Goal: Task Accomplishment & Management: Manage account settings

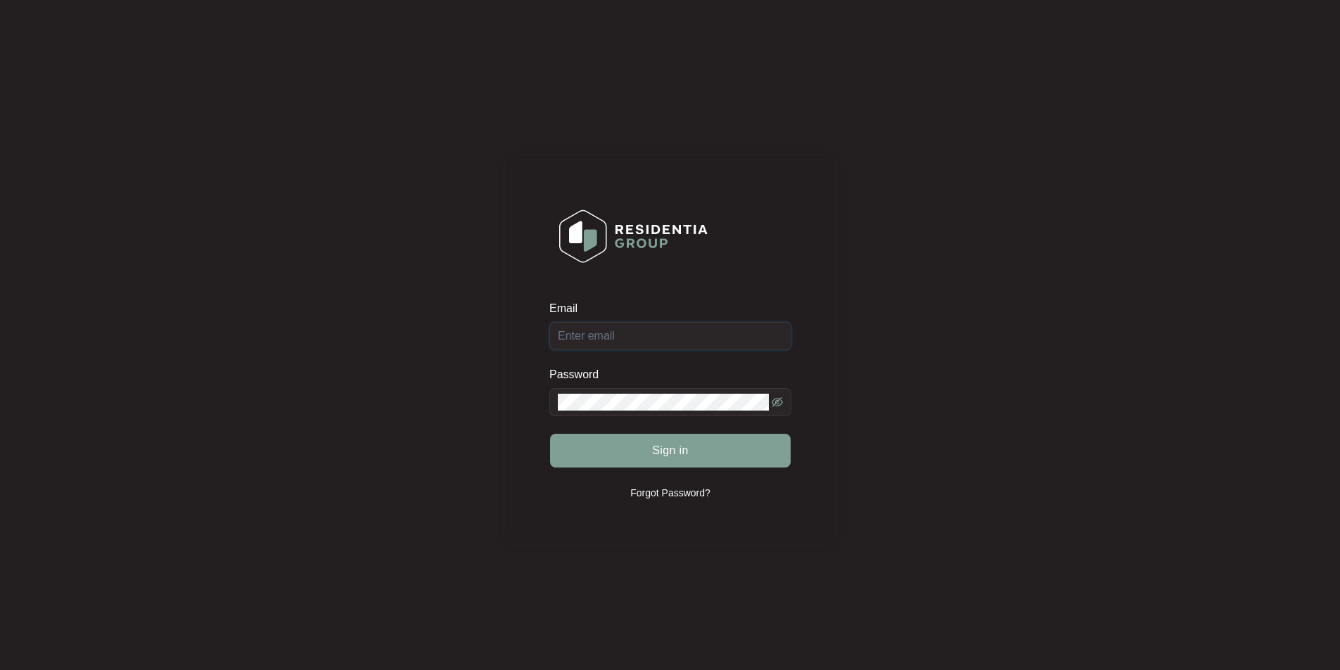
click at [634, 340] on input "Email" at bounding box center [670, 336] width 242 height 28
type input "[EMAIL_ADDRESS][DOMAIN_NAME]"
click at [600, 411] on span at bounding box center [670, 402] width 242 height 28
click at [550, 434] on button "Sign in" at bounding box center [670, 451] width 241 height 34
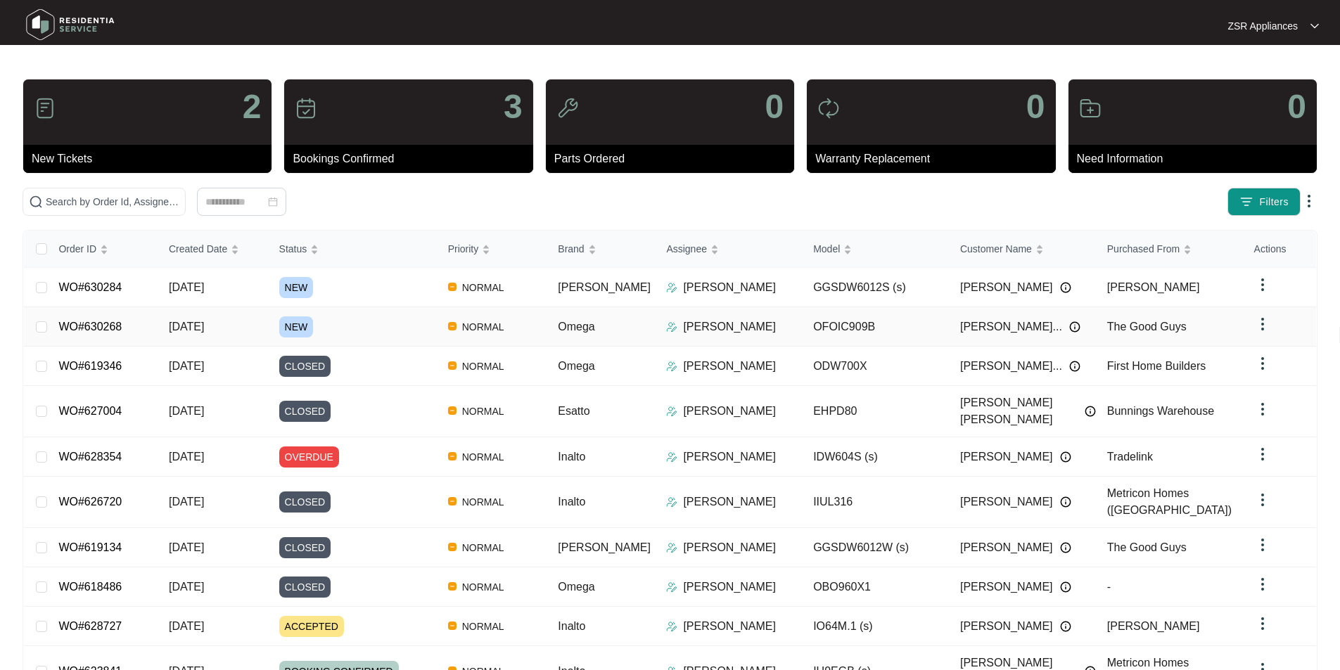
click at [99, 324] on link "WO#630268" at bounding box center [89, 327] width 63 height 12
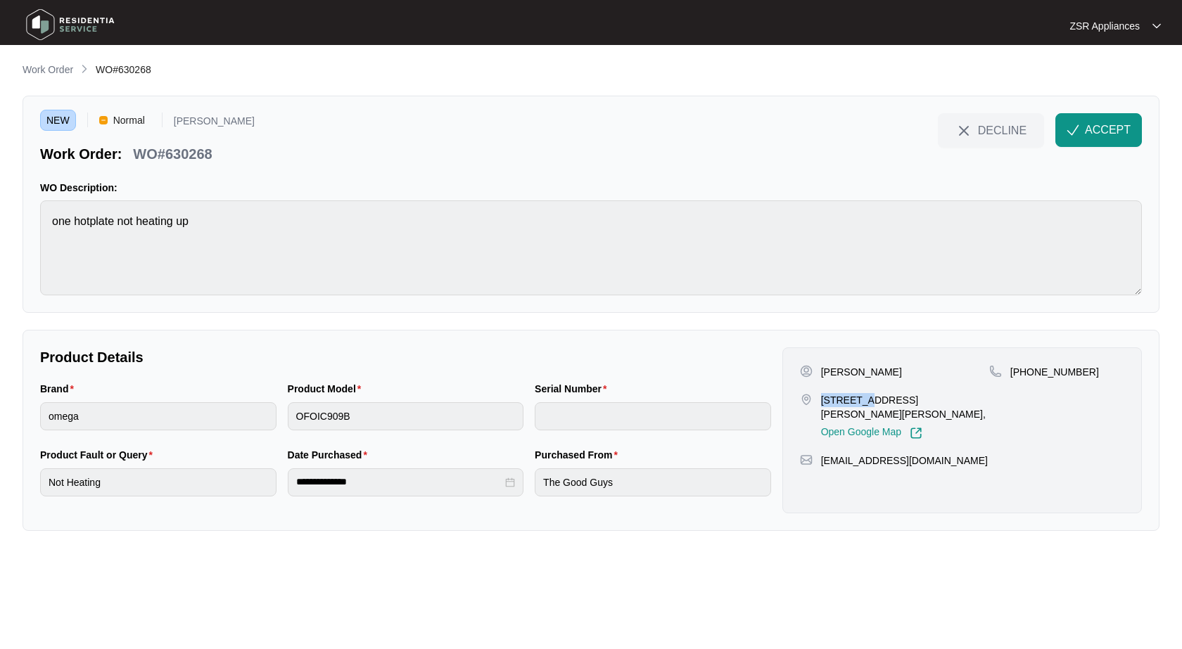
drag, startPoint x: 823, startPoint y: 399, endPoint x: 855, endPoint y: 399, distance: 31.7
click at [855, 399] on p "[STREET_ADDRESS][PERSON_NAME][PERSON_NAME]," at bounding box center [905, 407] width 168 height 28
copy p "4 [PERSON_NAME]"
click at [886, 371] on p "[PERSON_NAME]" at bounding box center [861, 372] width 81 height 14
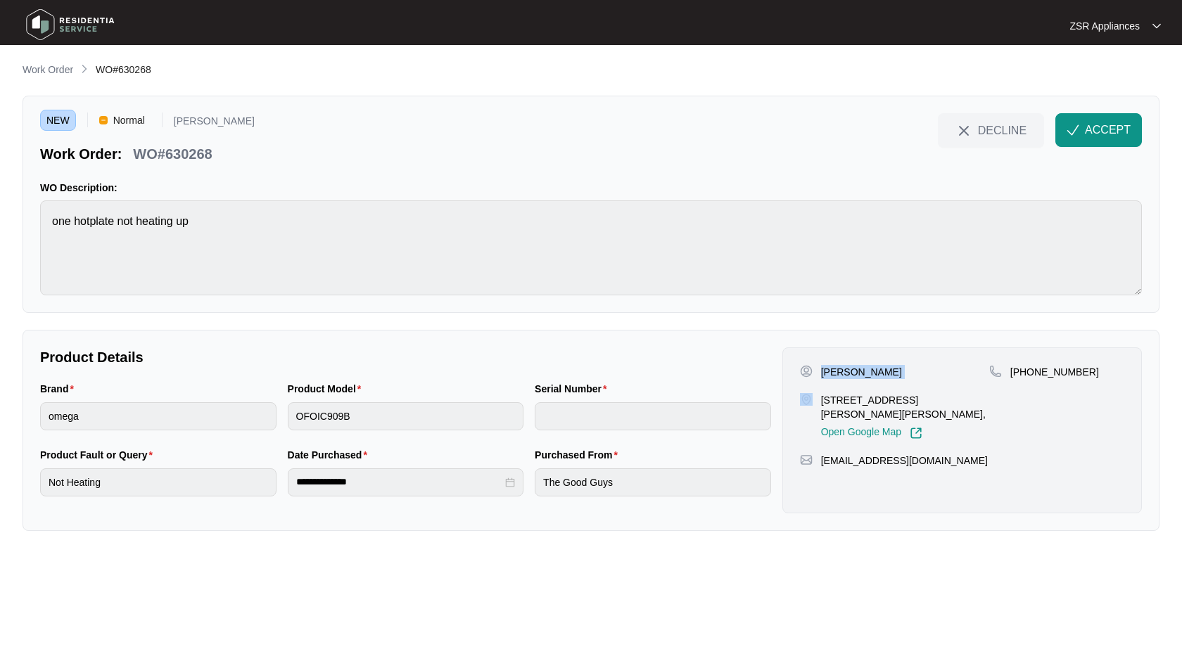
click at [886, 371] on p "[PERSON_NAME]" at bounding box center [861, 372] width 81 height 14
copy p "[PERSON_NAME]"
click at [1050, 366] on p "[PHONE_NUMBER]" at bounding box center [1054, 372] width 89 height 14
copy p "61400881156"
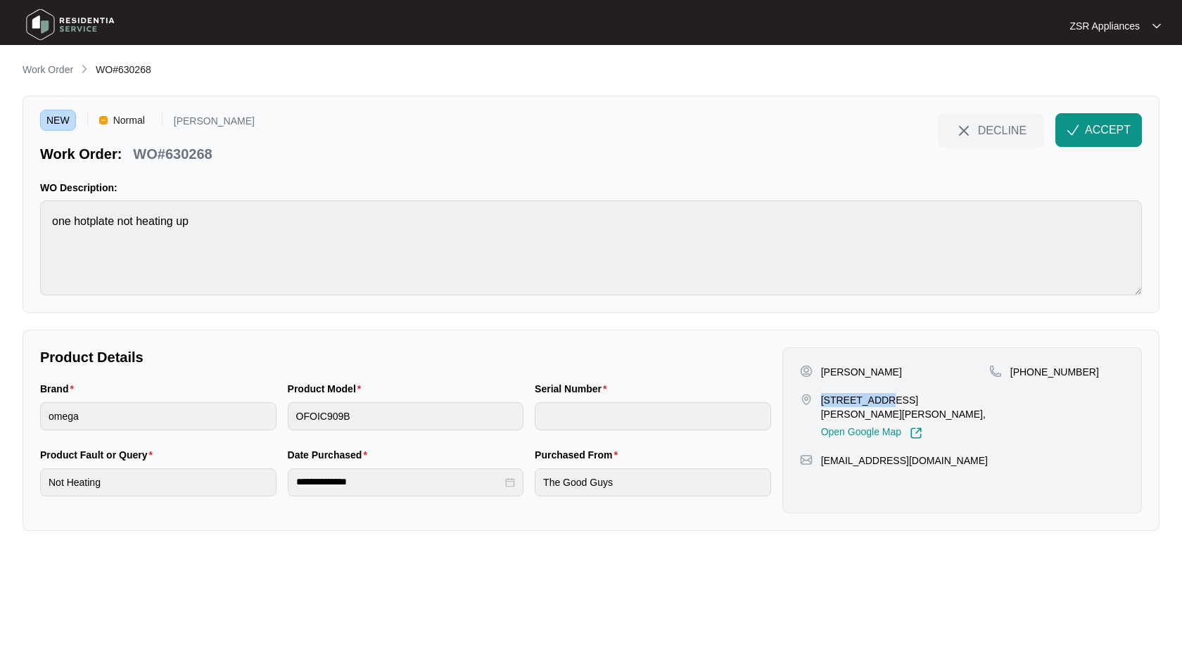
drag, startPoint x: 827, startPoint y: 402, endPoint x: 866, endPoint y: 401, distance: 39.4
click at [866, 401] on p "[STREET_ADDRESS][PERSON_NAME][PERSON_NAME]," at bounding box center [905, 407] width 168 height 28
copy p "[STREET_ADDRESS][PERSON_NAME]"
click at [870, 376] on p "[PERSON_NAME]" at bounding box center [861, 372] width 81 height 14
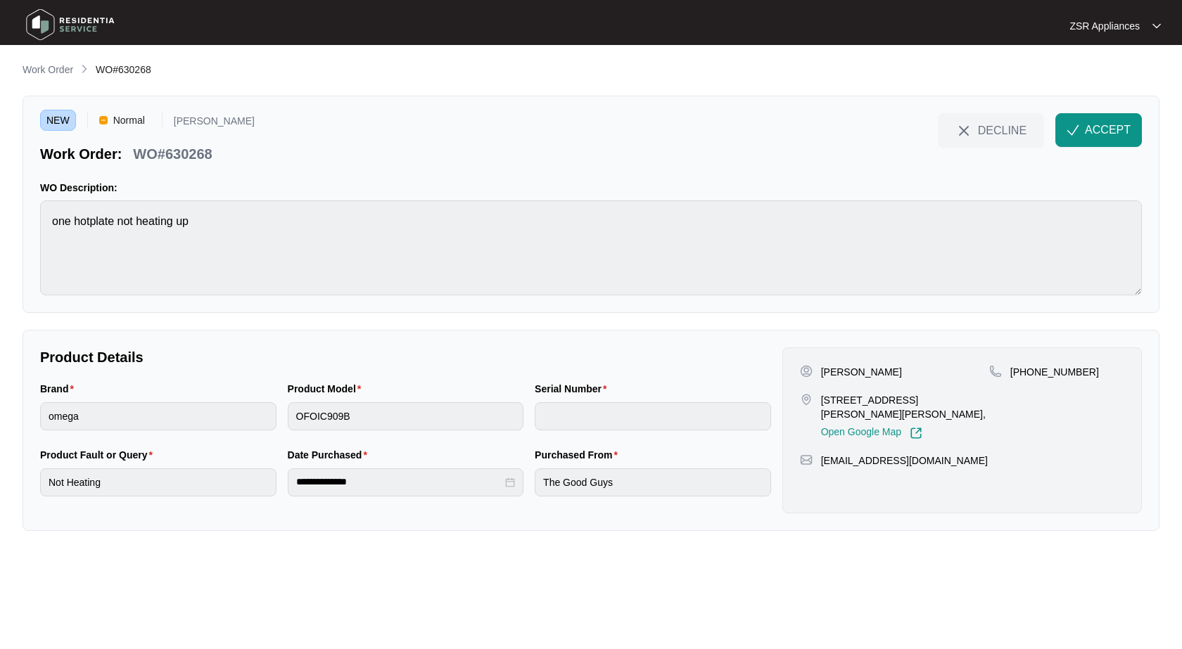
copy p "[PERSON_NAME]"
click at [179, 156] on p "WO#630268" at bounding box center [172, 154] width 79 height 20
copy p "630268"
click at [1126, 133] on span "ACCEPT" at bounding box center [1108, 130] width 46 height 17
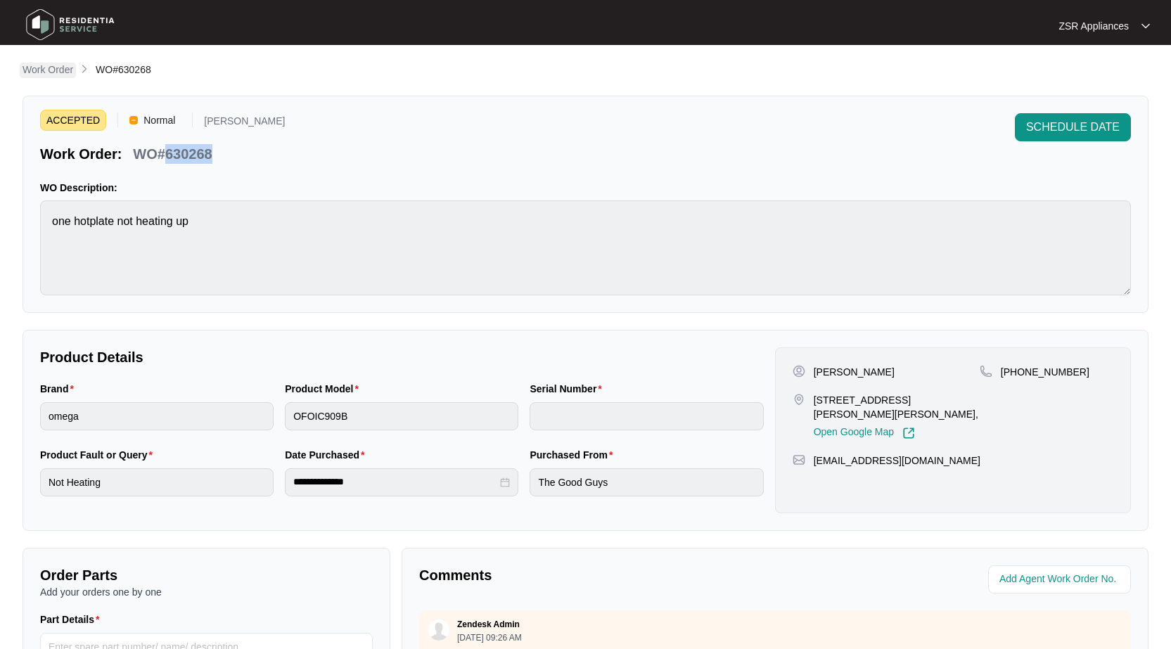
click at [67, 67] on p "Work Order" at bounding box center [48, 70] width 51 height 14
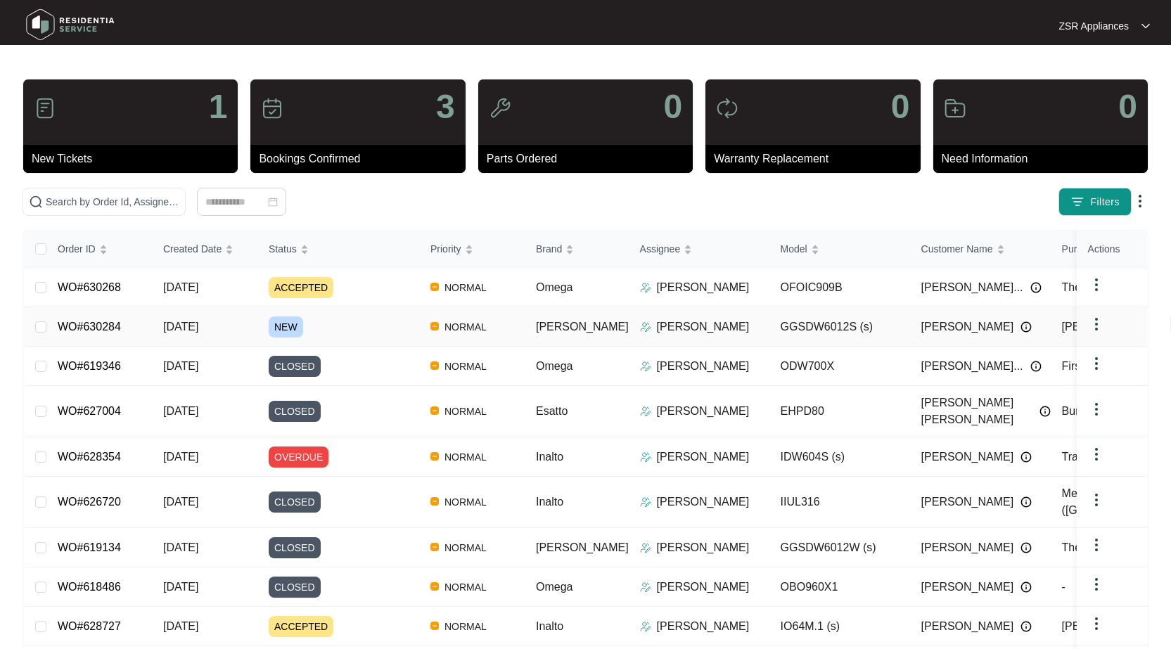
click at [106, 328] on link "WO#630284" at bounding box center [89, 327] width 63 height 12
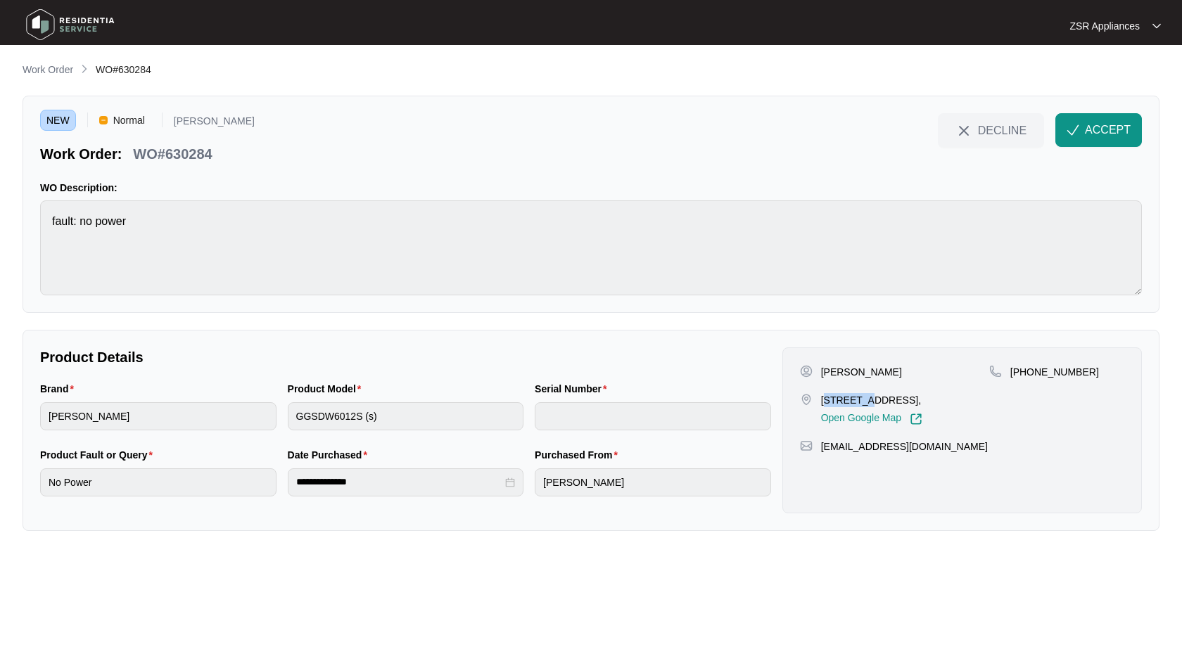
drag, startPoint x: 826, startPoint y: 400, endPoint x: 870, endPoint y: 400, distance: 44.3
click at [870, 400] on p "[STREET_ADDRESS]," at bounding box center [871, 400] width 101 height 14
click at [839, 399] on p "[STREET_ADDRESS]," at bounding box center [871, 400] width 101 height 14
drag, startPoint x: 834, startPoint y: 402, endPoint x: 875, endPoint y: 401, distance: 40.8
click at [875, 401] on p "[STREET_ADDRESS]," at bounding box center [871, 400] width 101 height 14
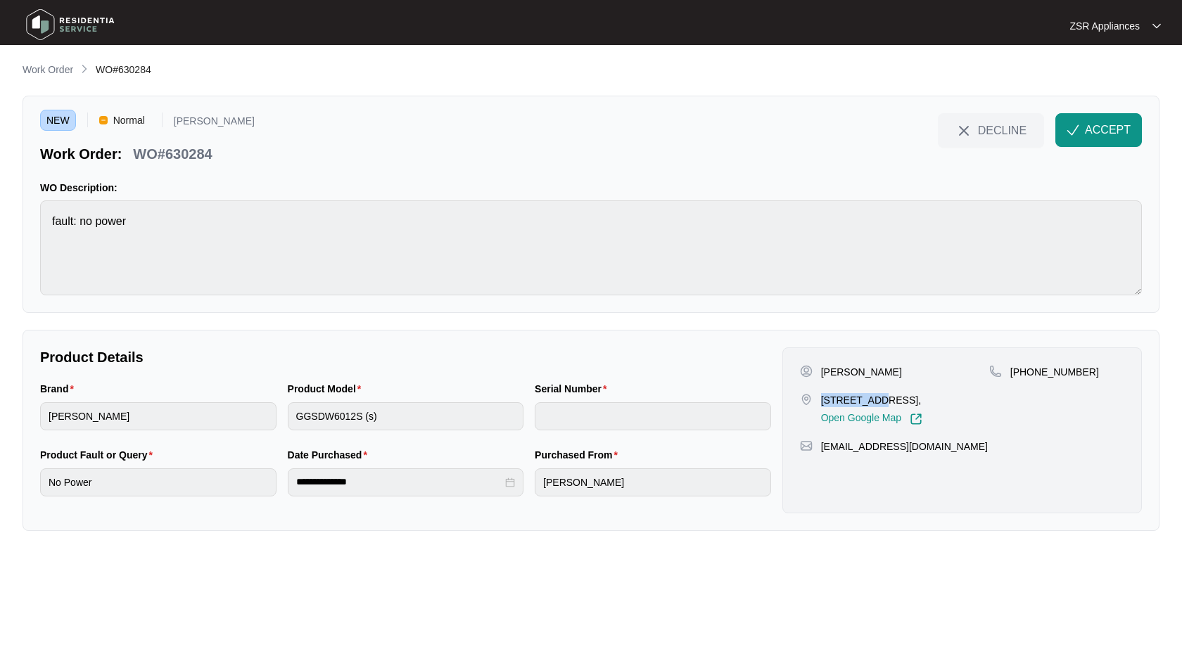
click at [834, 371] on p "[PERSON_NAME]" at bounding box center [861, 372] width 81 height 14
copy p "[PERSON_NAME]"
click at [1047, 366] on p "[PHONE_NUMBER]" at bounding box center [1054, 372] width 89 height 14
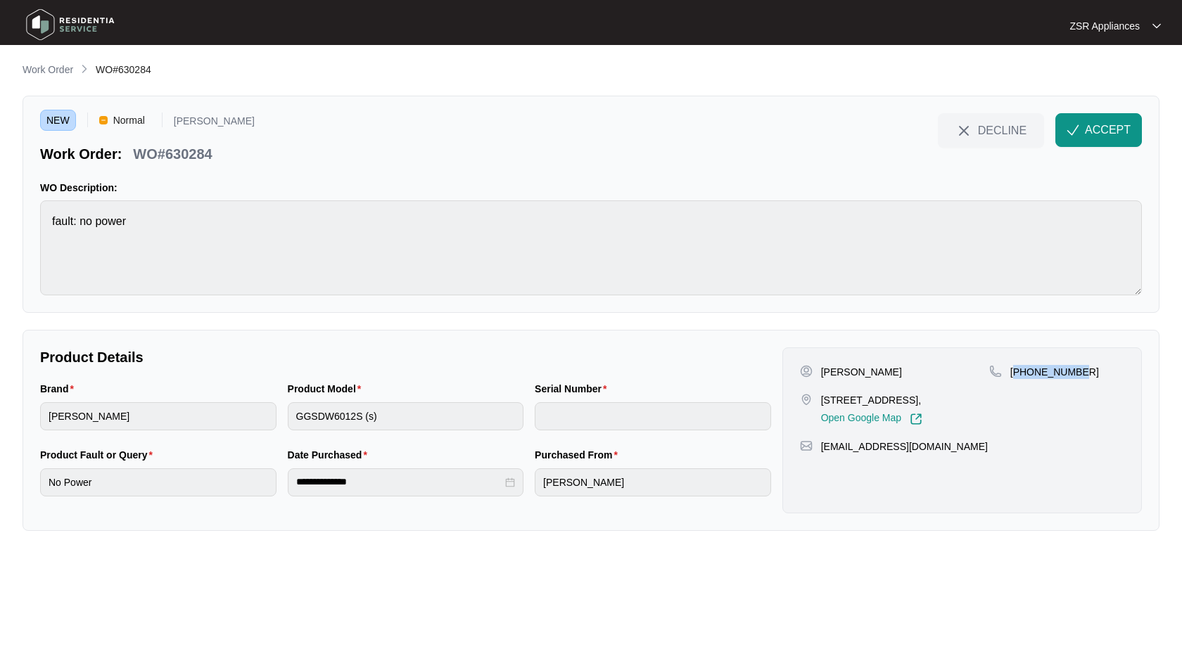
click at [1047, 366] on p "[PHONE_NUMBER]" at bounding box center [1054, 372] width 89 height 14
copy p "61432566750"
drag, startPoint x: 822, startPoint y: 399, endPoint x: 889, endPoint y: 398, distance: 66.8
click at [889, 398] on p "[STREET_ADDRESS]," at bounding box center [871, 400] width 101 height 14
copy p "[STREET_ADDRESS]"
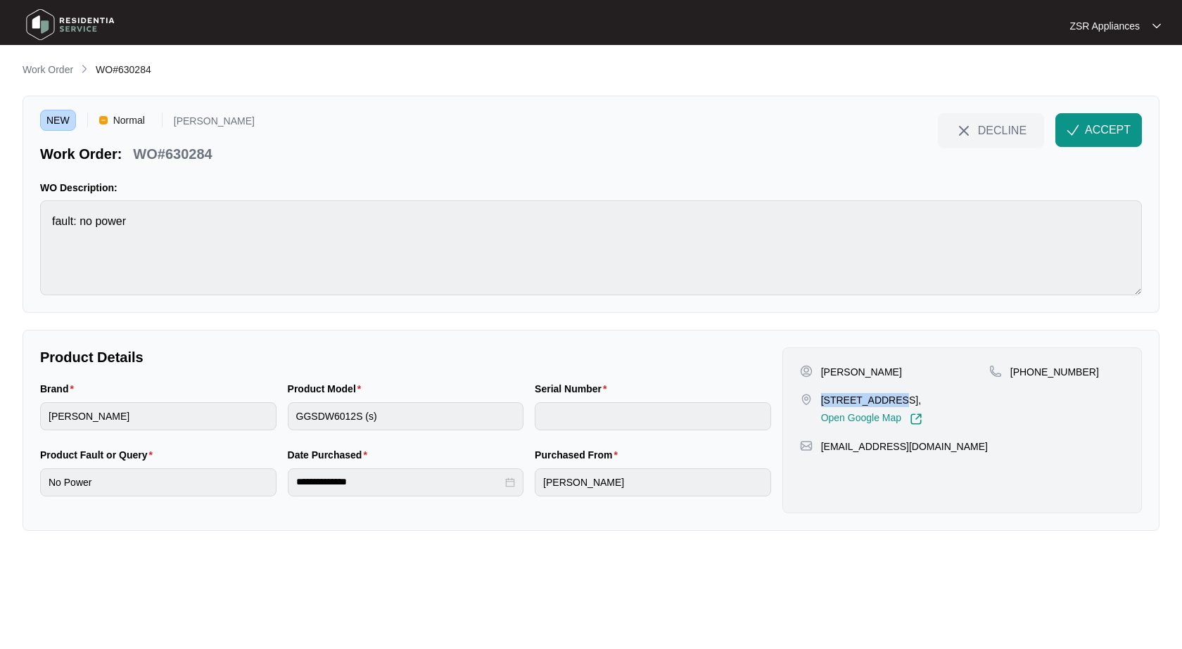
click at [922, 404] on p "[STREET_ADDRESS]," at bounding box center [871, 400] width 101 height 14
copy p "Winchelsea"
click at [881, 376] on p "[PERSON_NAME]" at bounding box center [861, 372] width 81 height 14
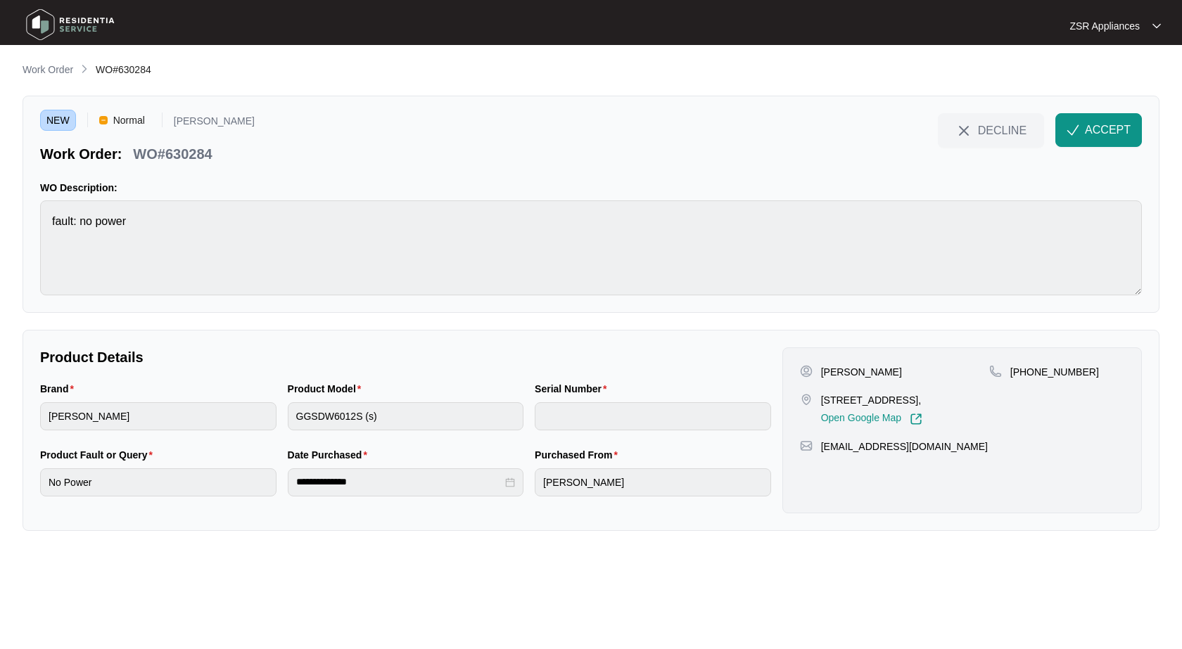
click at [874, 369] on p "[PERSON_NAME]" at bounding box center [861, 372] width 81 height 14
click at [185, 146] on p "WO#630284" at bounding box center [172, 154] width 79 height 20
click at [1107, 139] on button "ACCEPT" at bounding box center [1098, 130] width 87 height 34
